Goal: Communication & Community: Answer question/provide support

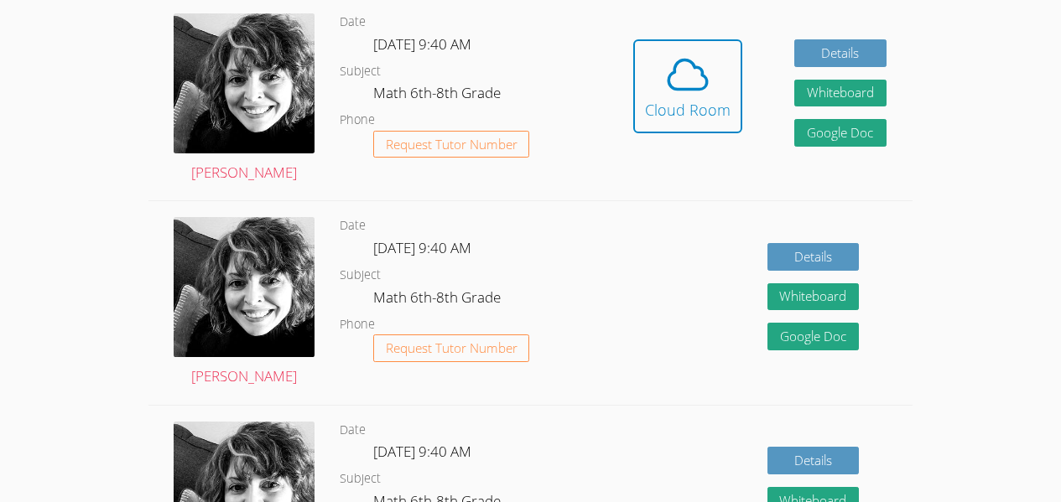
scroll to position [488, 0]
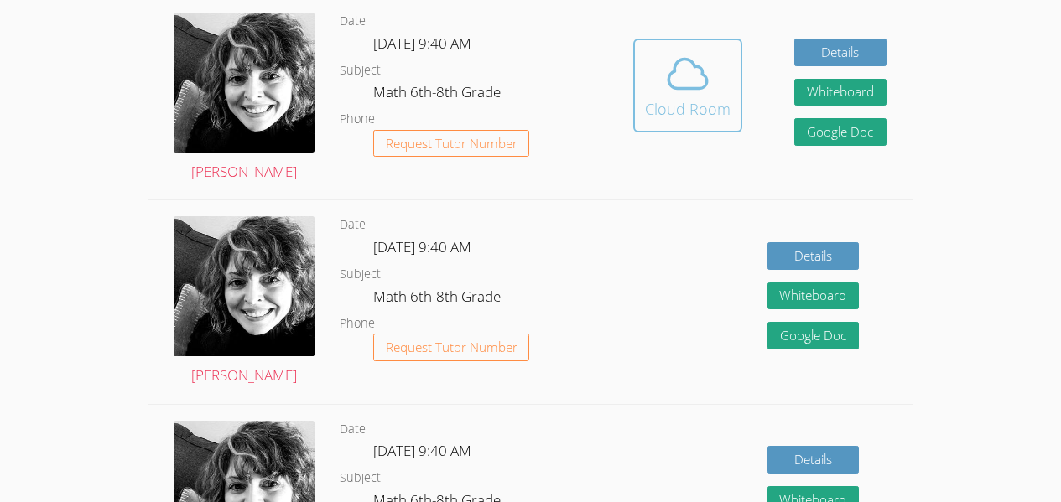
click at [720, 70] on span at bounding box center [688, 73] width 86 height 47
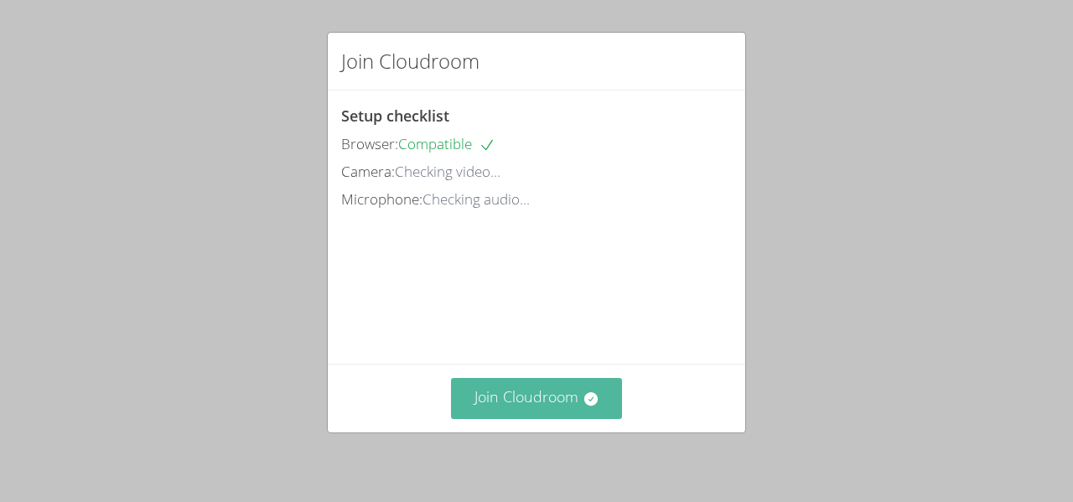
click at [582, 415] on button "Join Cloudroom" at bounding box center [537, 398] width 172 height 41
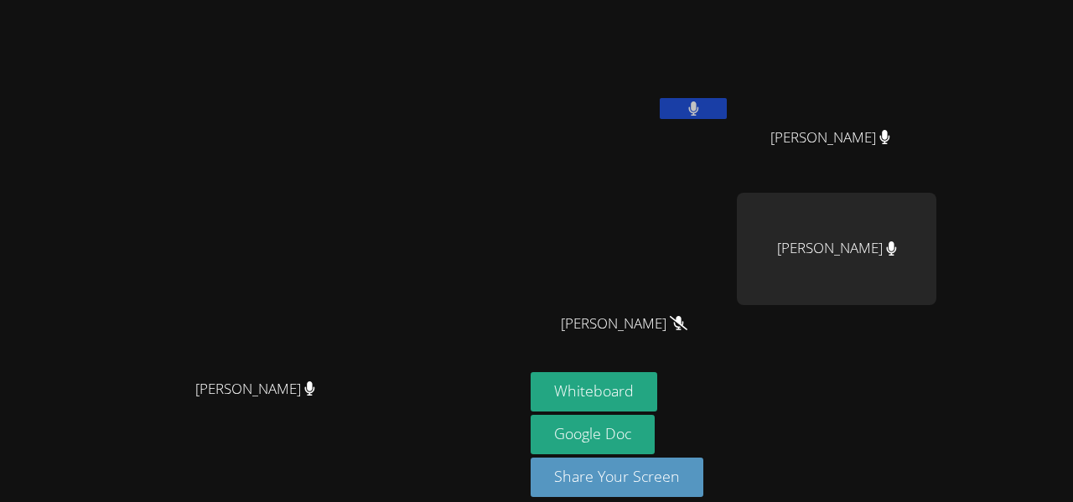
drag, startPoint x: 582, startPoint y: 415, endPoint x: 601, endPoint y: 161, distance: 254.8
click at [517, 161] on div "[PERSON_NAME]" at bounding box center [262, 227] width 511 height 288
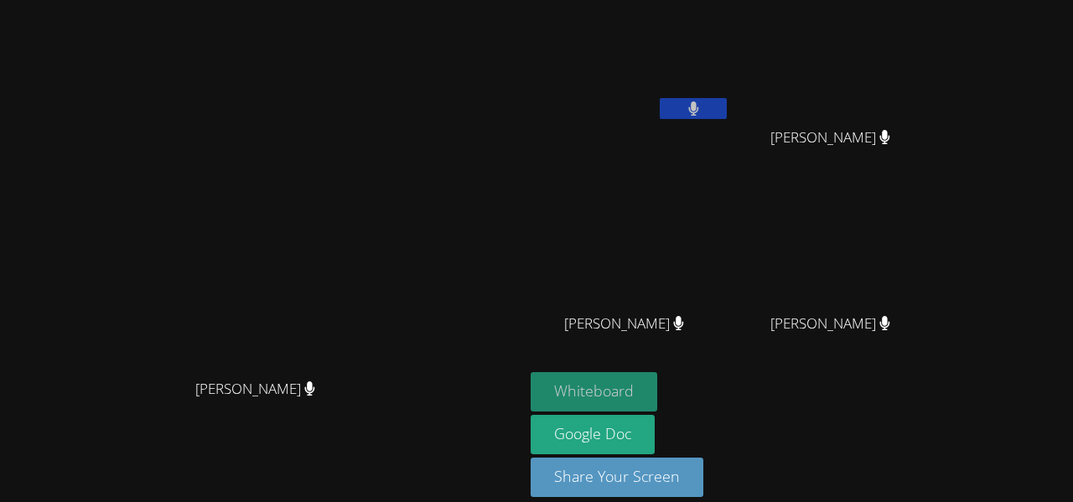
click at [657, 380] on button "Whiteboard" at bounding box center [594, 391] width 127 height 39
click at [698, 109] on icon at bounding box center [693, 108] width 10 height 14
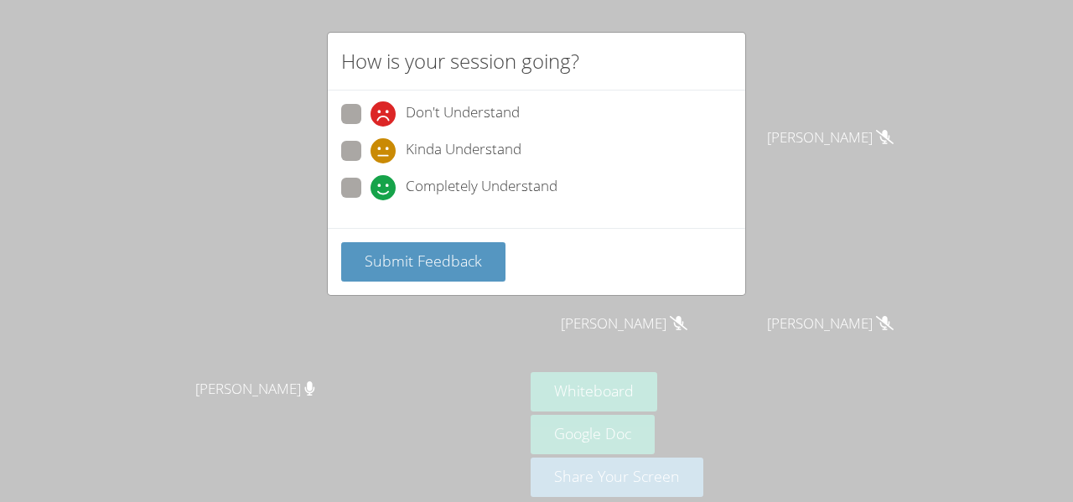
click at [341, 138] on div "Don't Understand Kinda Understand Completely Understand" at bounding box center [536, 156] width 391 height 104
click at [371, 164] on span at bounding box center [371, 164] width 0 height 0
click at [371, 148] on input "Kinda Understand" at bounding box center [378, 148] width 14 height 14
radio input "true"
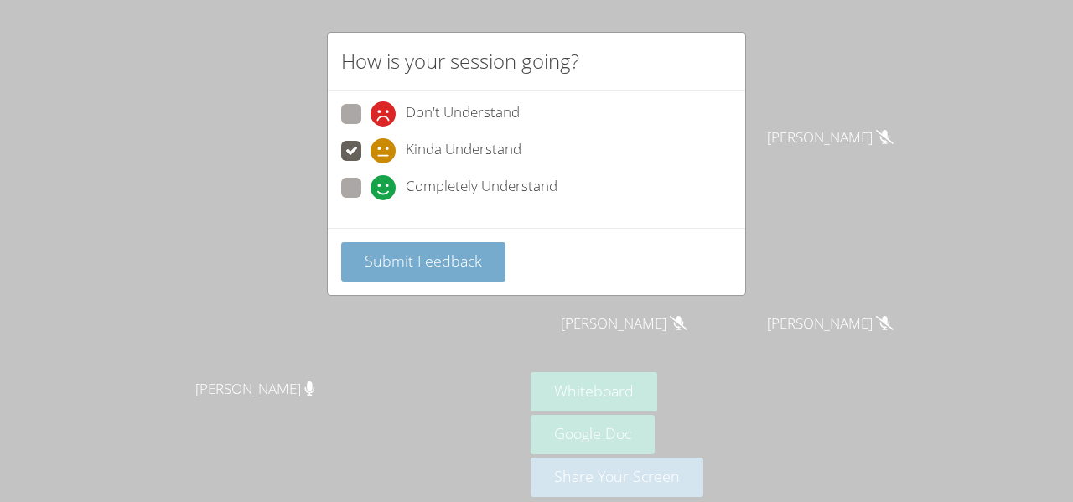
click at [420, 266] on span "Submit Feedback" at bounding box center [423, 261] width 117 height 20
